Goal: Book appointment/travel/reservation

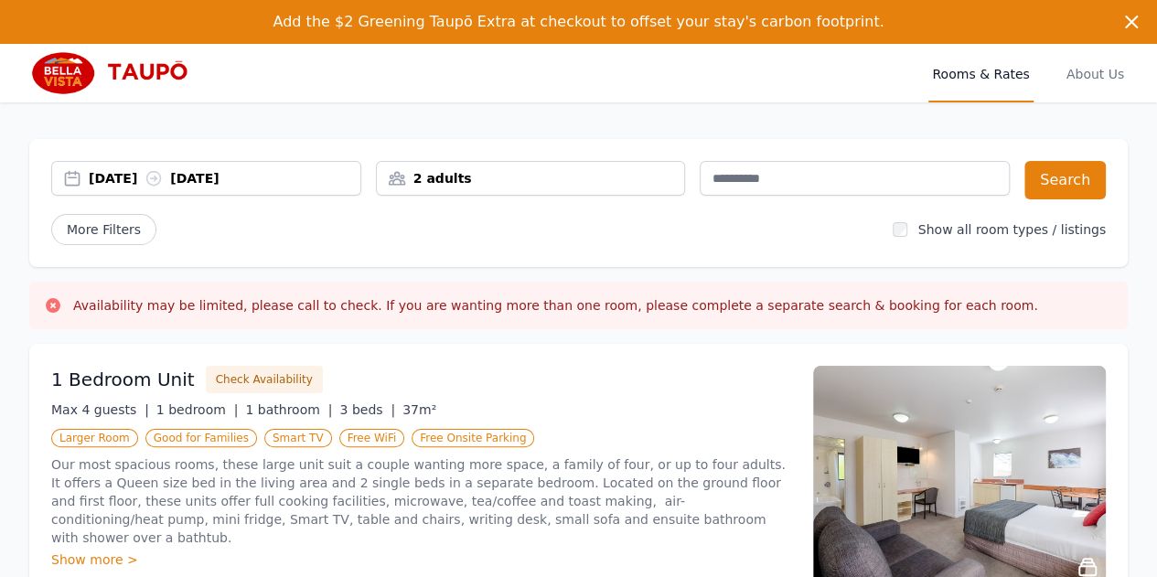
click at [321, 179] on div "[DATE] [DATE]" at bounding box center [225, 178] width 272 height 18
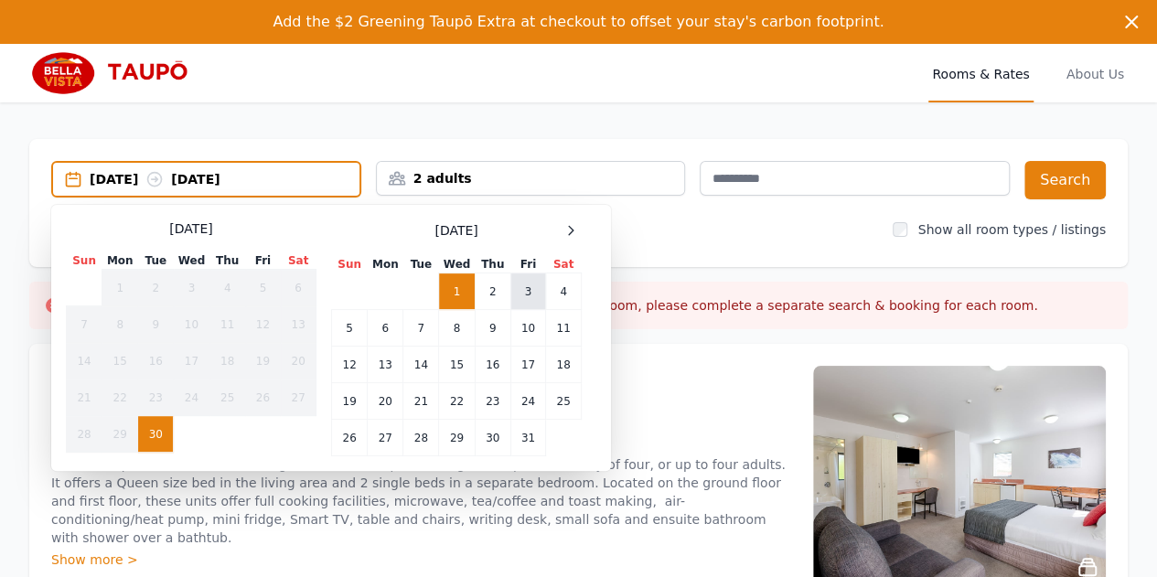
click at [529, 286] on td "3" at bounding box center [527, 291] width 35 height 37
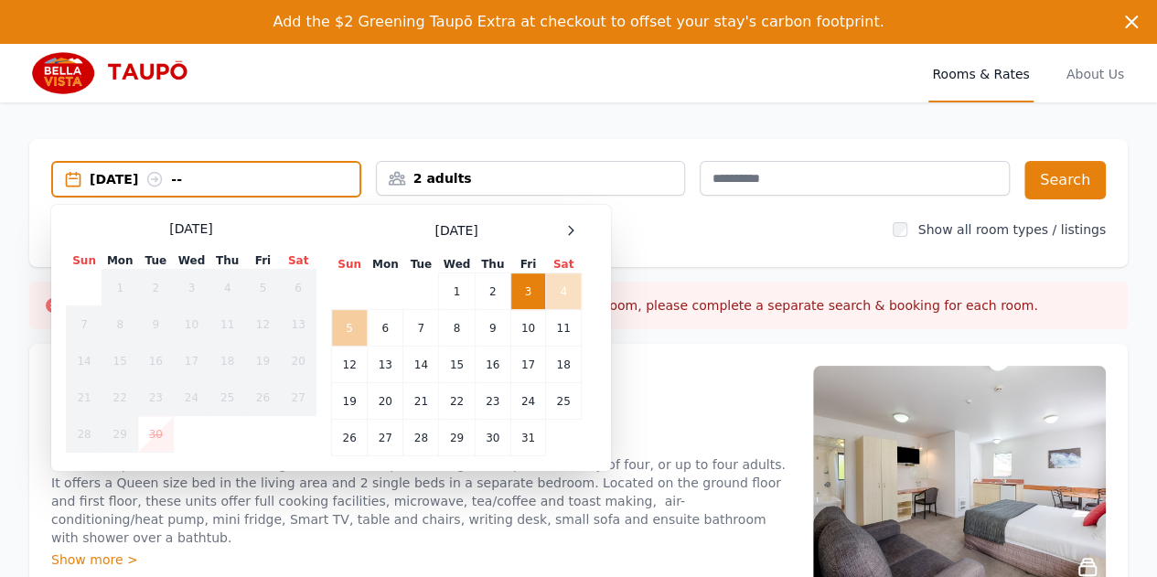
click at [350, 324] on td "5" at bounding box center [350, 328] width 36 height 37
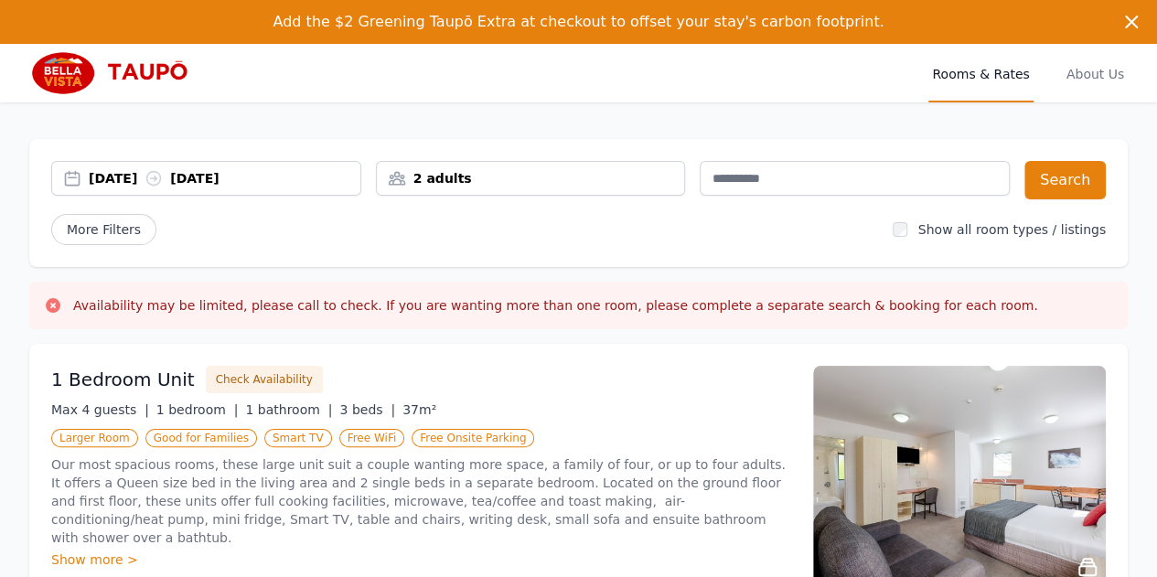
click at [508, 187] on div "2 adults" at bounding box center [531, 178] width 310 height 35
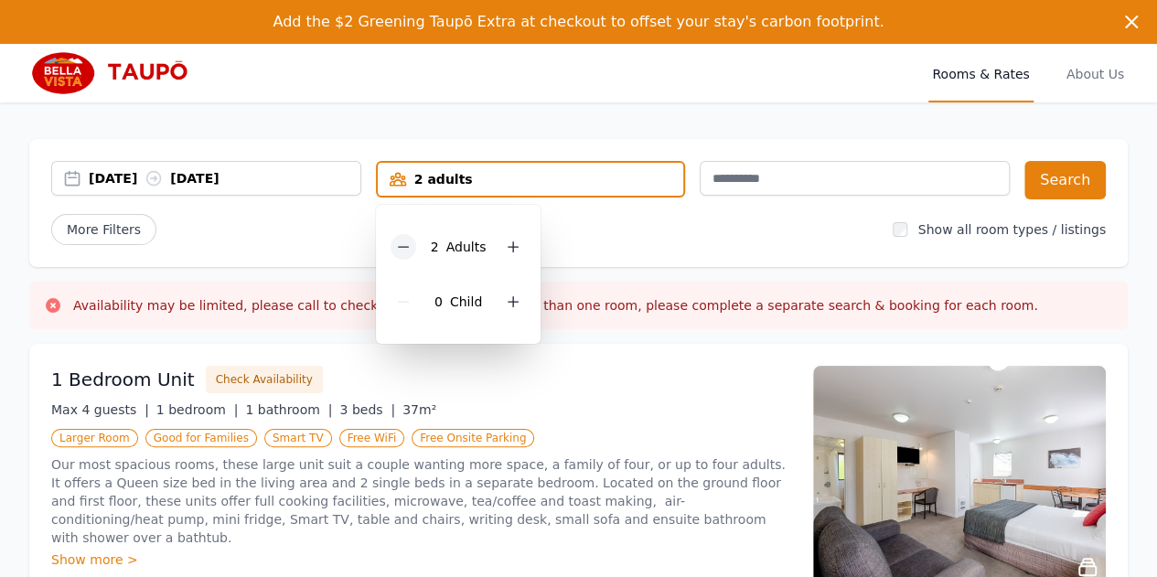
click at [403, 247] on icon at bounding box center [403, 247] width 10 height 0
click at [511, 302] on icon at bounding box center [506, 301] width 15 height 15
click at [1059, 175] on button "Search" at bounding box center [1064, 180] width 81 height 38
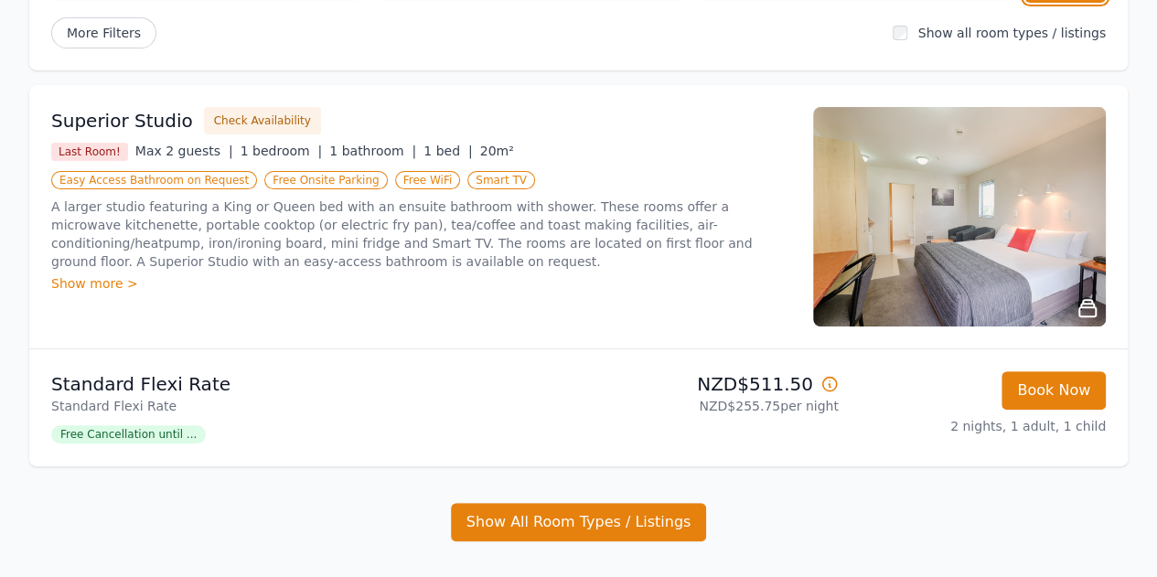
scroll to position [411, 0]
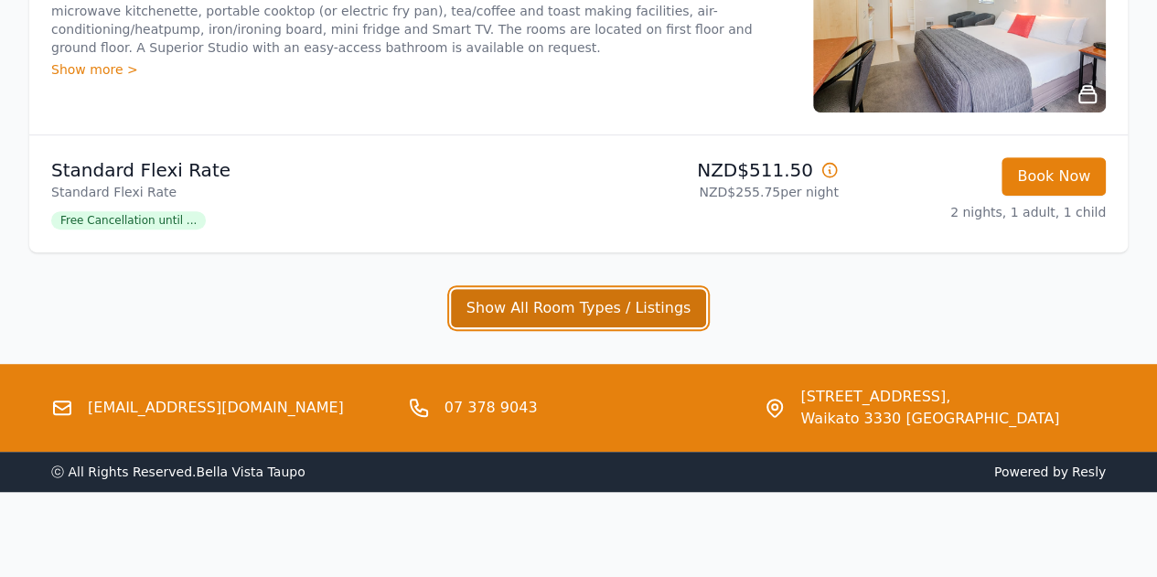
click at [541, 299] on button "Show All Room Types / Listings" at bounding box center [579, 308] width 256 height 38
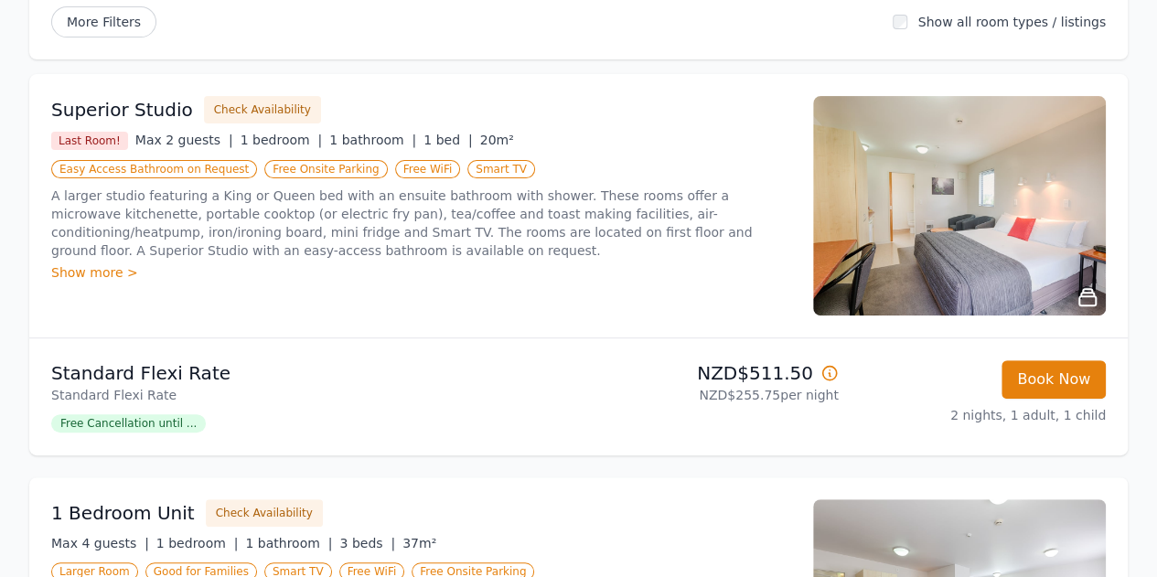
scroll to position [0, 0]
